Goal: Answer question/provide support

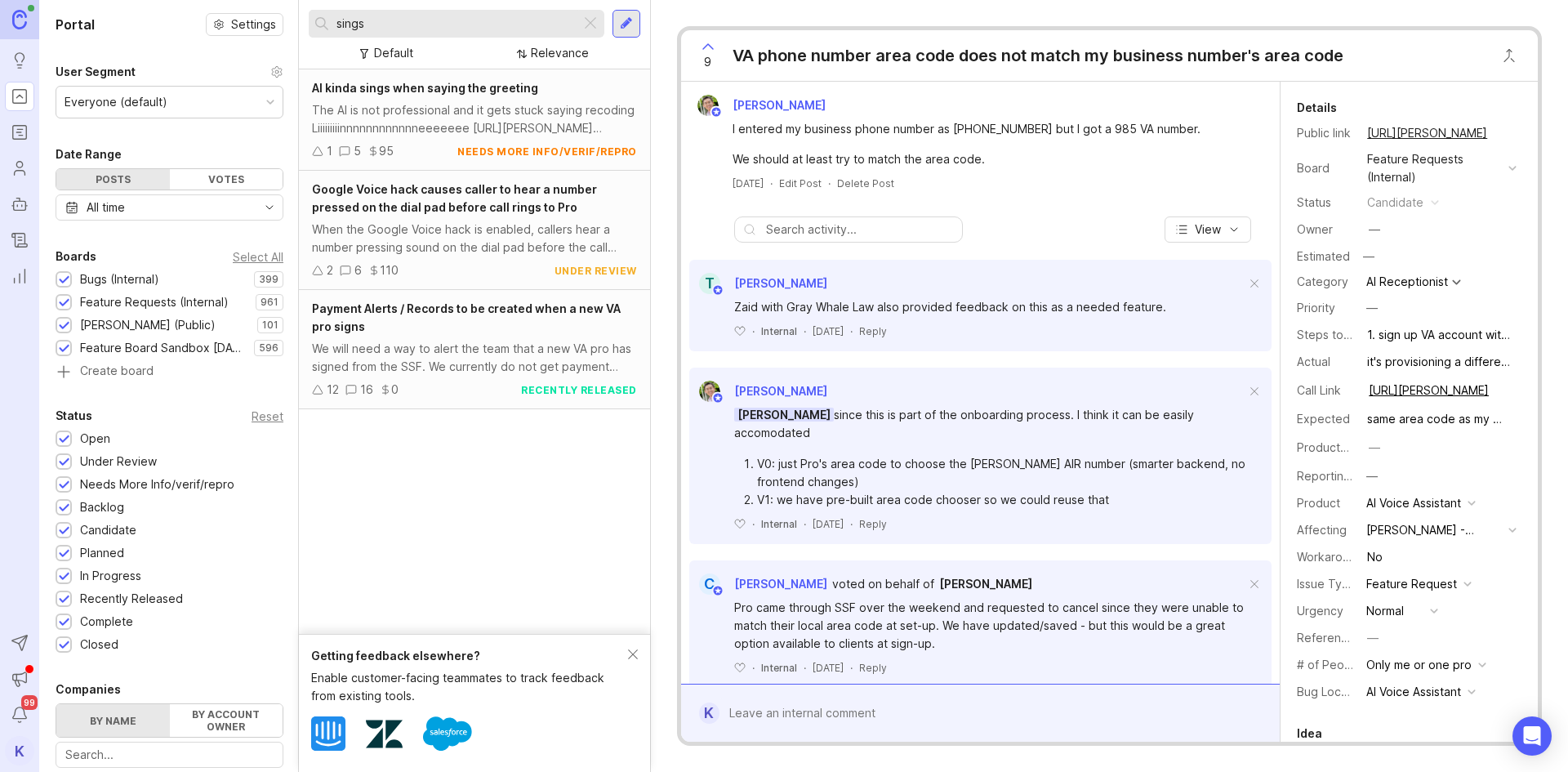
click at [433, 25] on input "sings" at bounding box center [455, 23] width 237 height 18
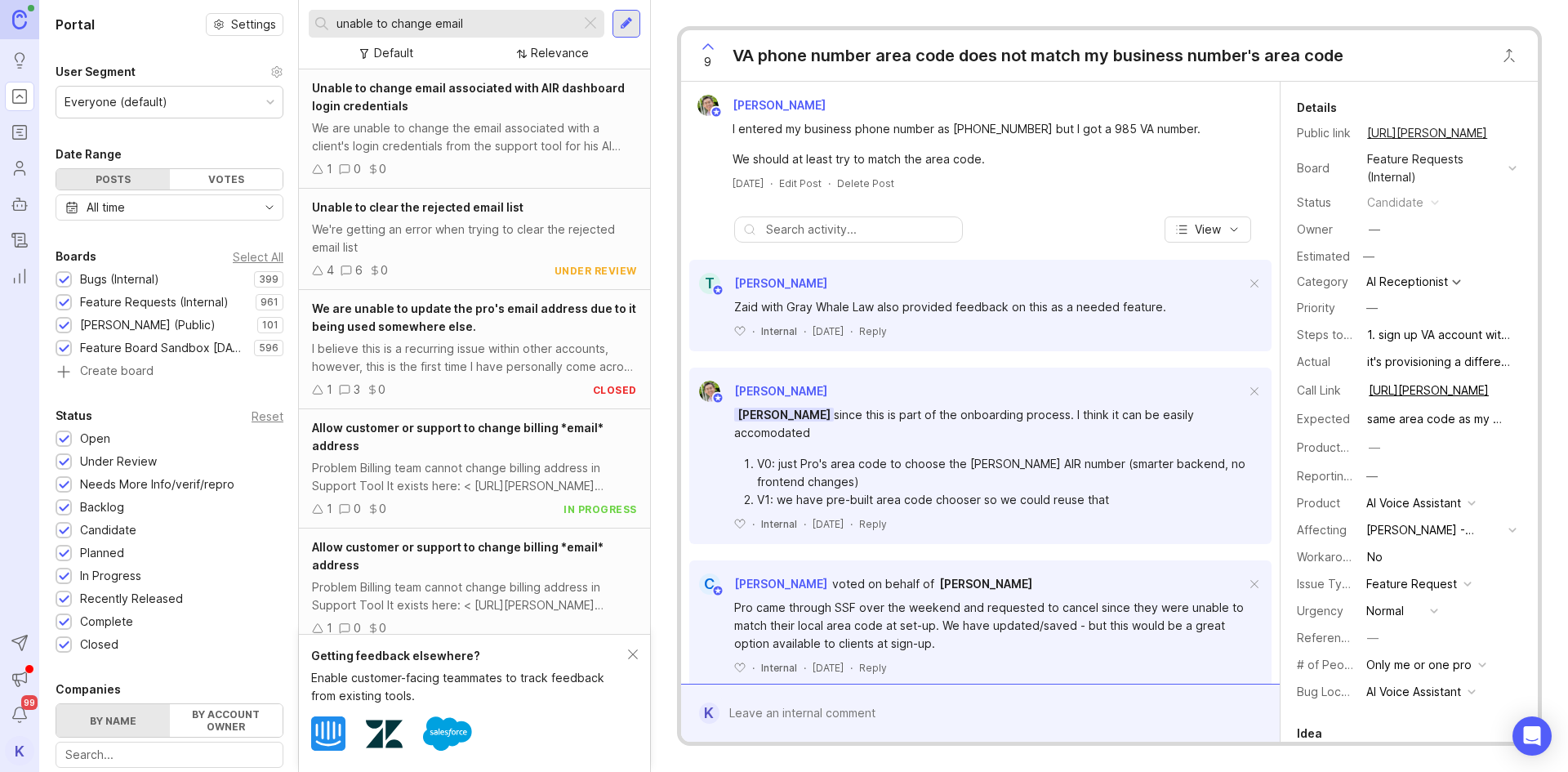
type input "unable to change email"
click at [503, 103] on div "Unable to change email associated with AIR dashboard login credentials" at bounding box center [474, 98] width 326 height 36
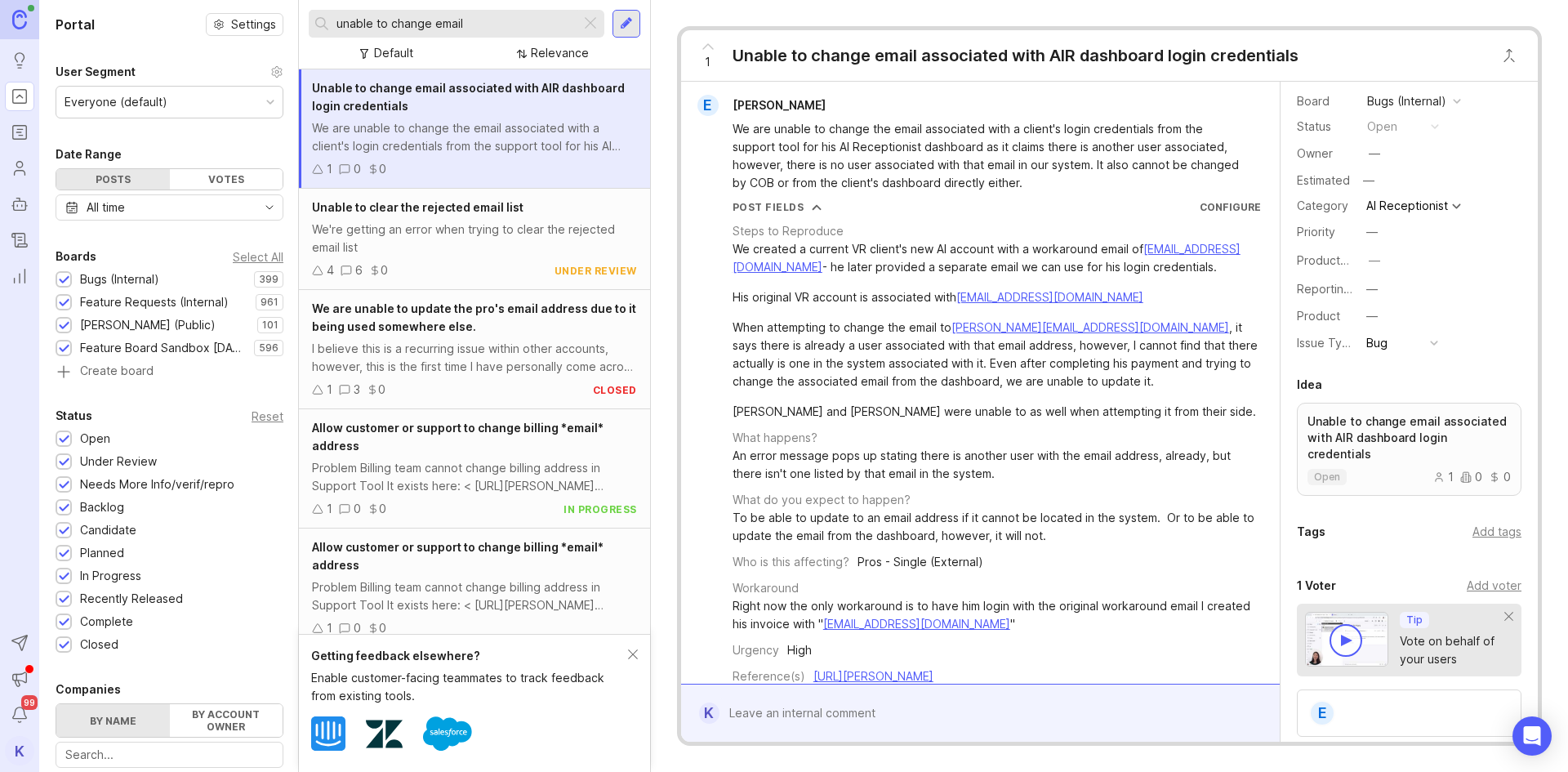
scroll to position [82, 0]
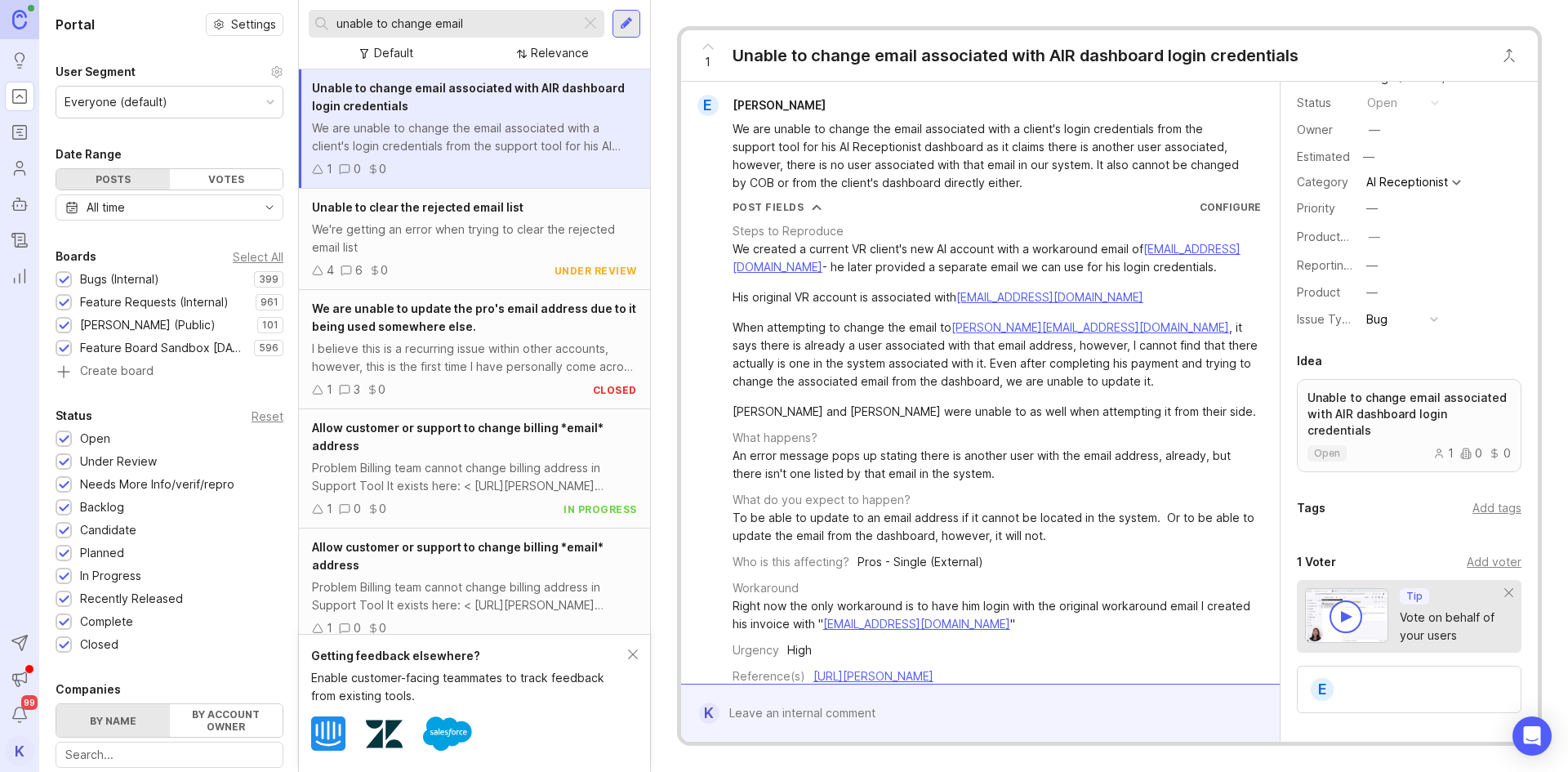
click at [1474, 564] on div "Add voter" at bounding box center [1494, 561] width 54 height 18
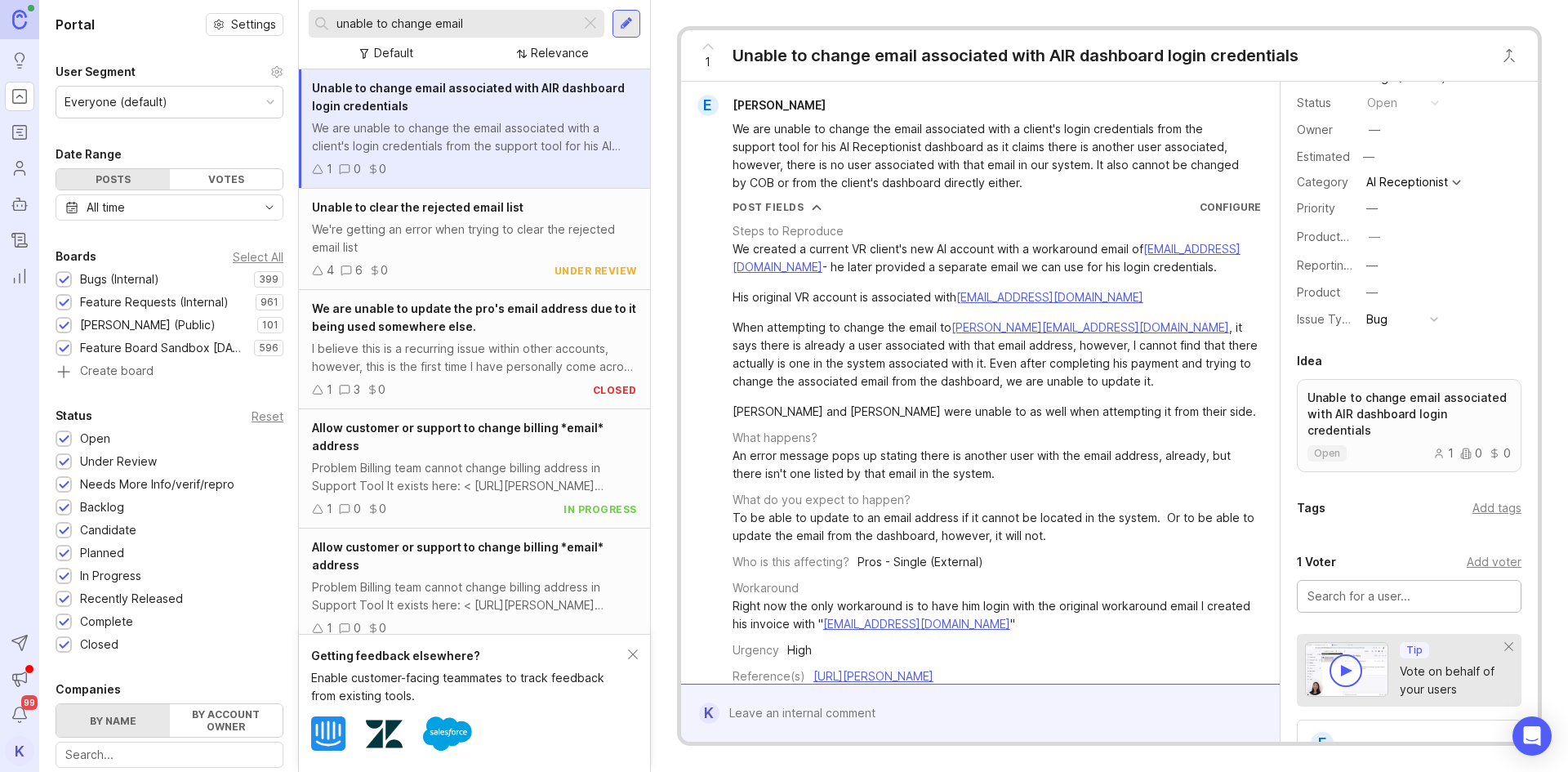
click at [1401, 602] on input "text" at bounding box center [1410, 596] width 204 height 18
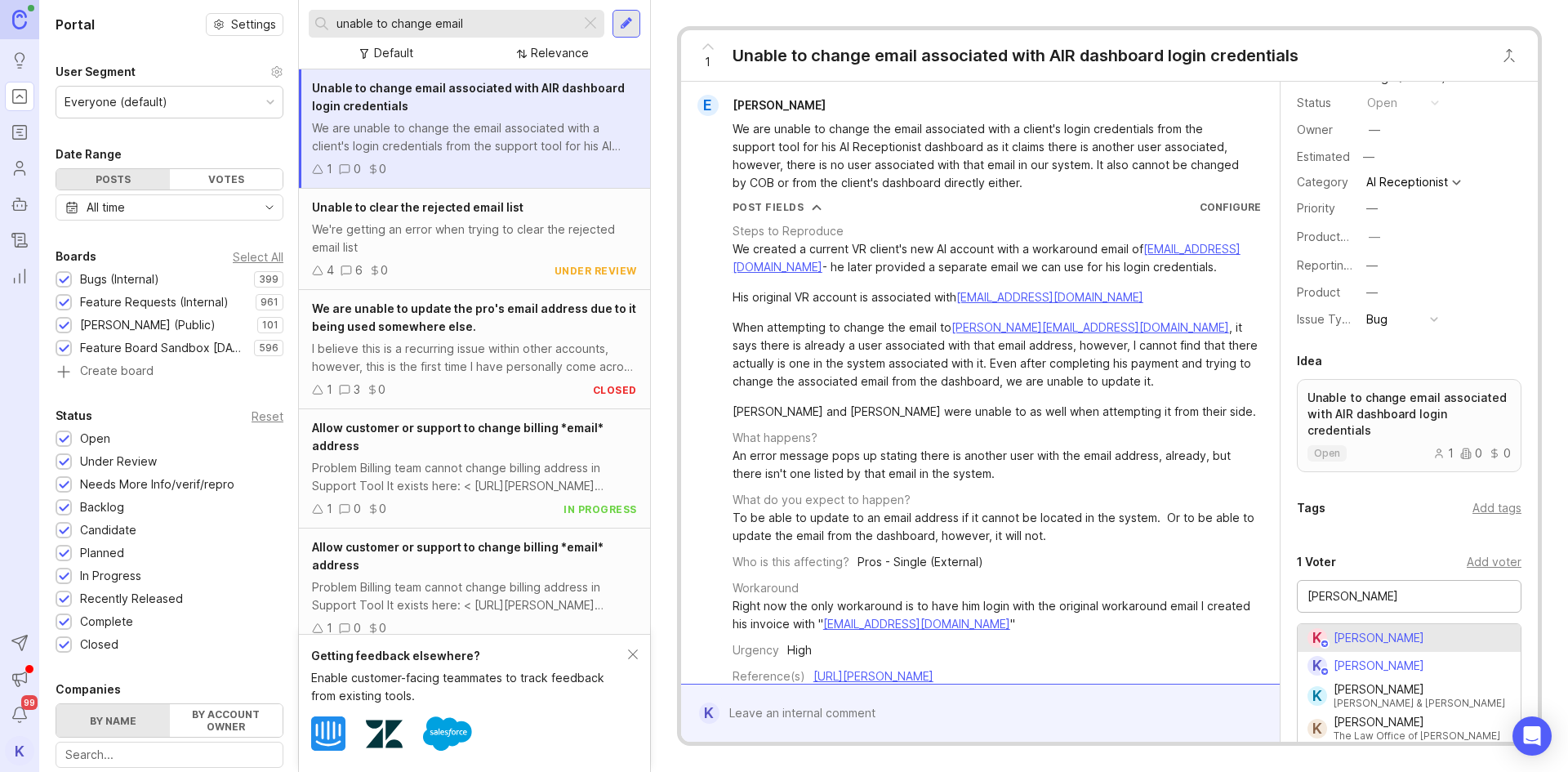
type input "[PERSON_NAME]"
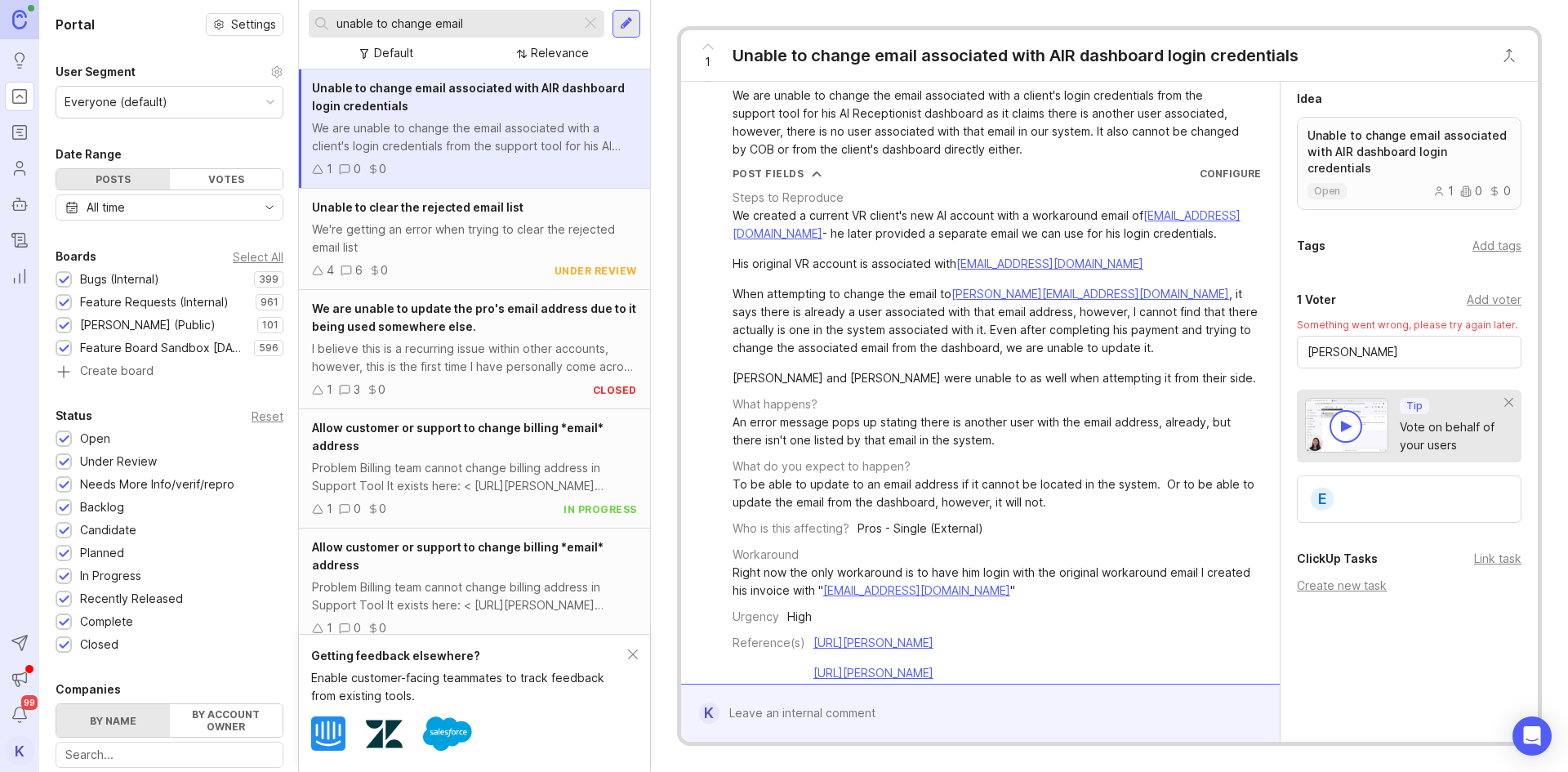
scroll to position [0, 0]
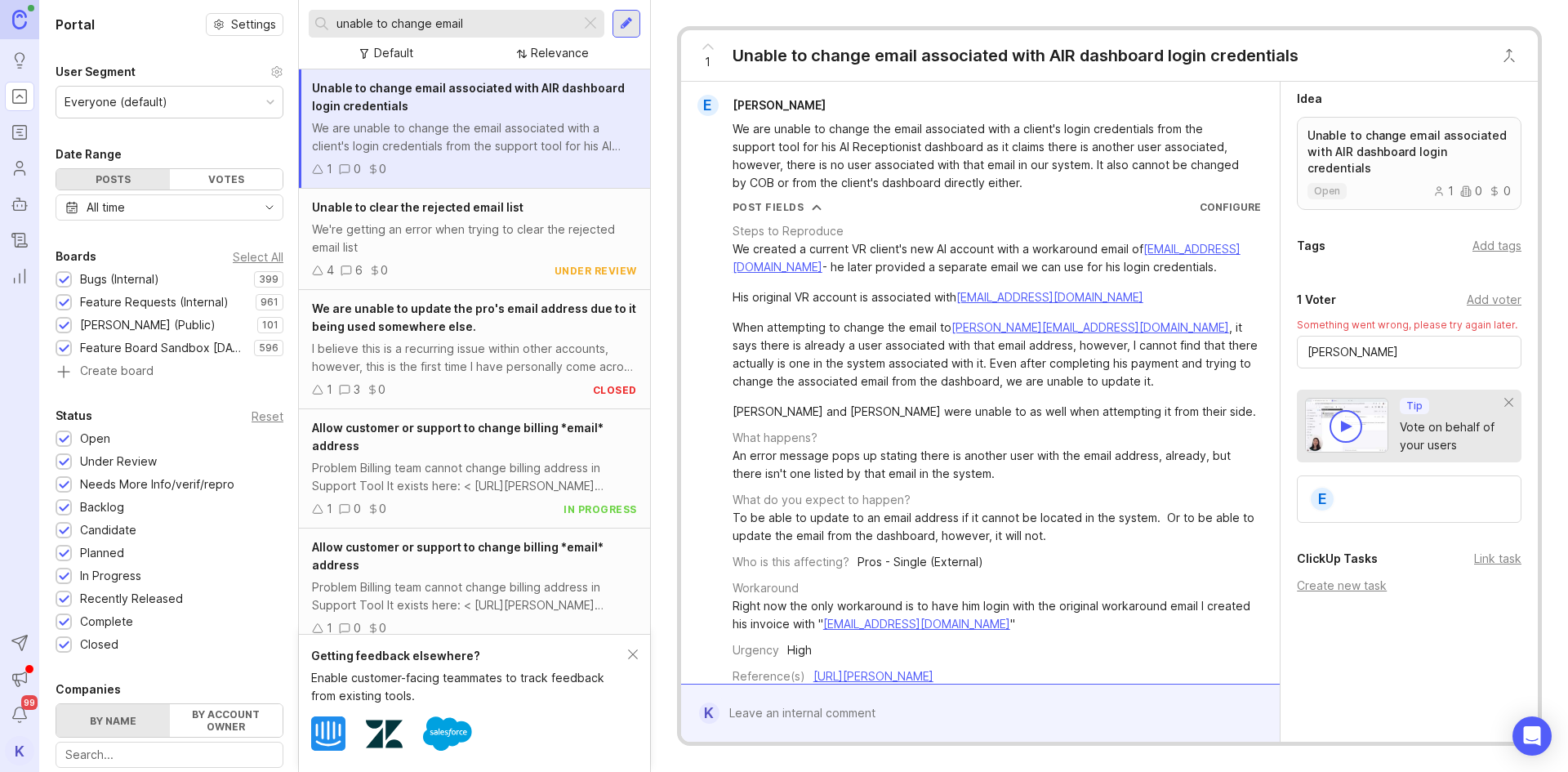
click at [706, 56] on span "1" at bounding box center [707, 61] width 6 height 18
